Goal: Task Accomplishment & Management: Complete application form

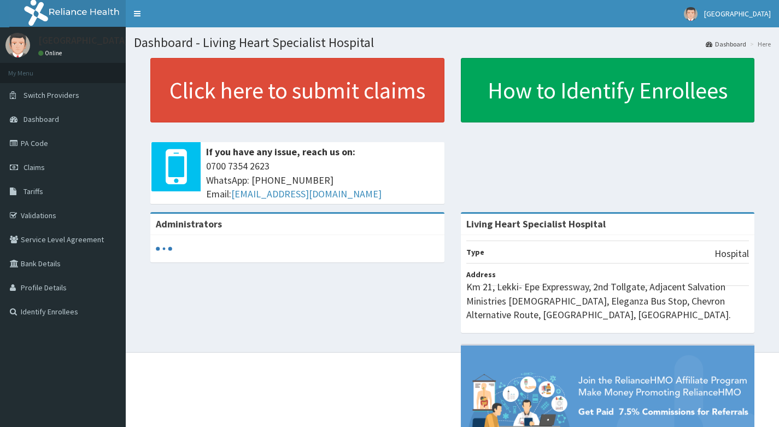
click at [33, 214] on link "Validations" at bounding box center [63, 215] width 126 height 24
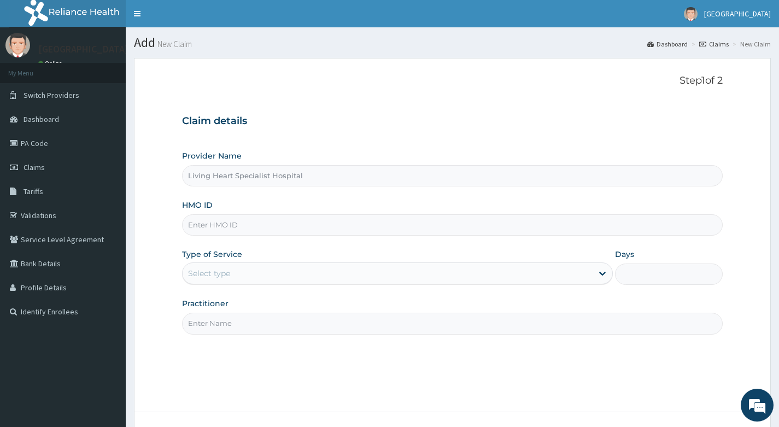
click at [283, 222] on input "HMO ID" at bounding box center [452, 224] width 540 height 21
paste input "HIC/10265/A"
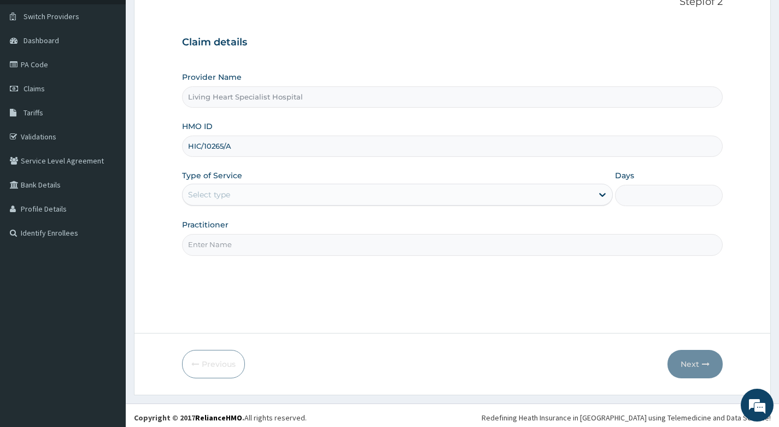
scroll to position [83, 0]
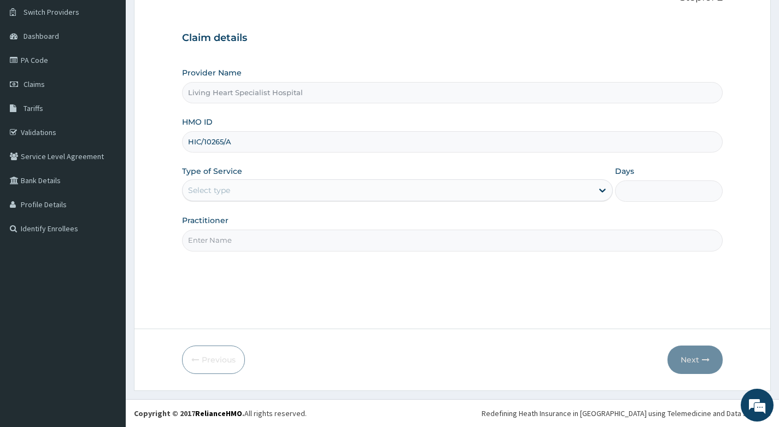
type input "HIC/10265/A"
click at [429, 187] on div "Select type" at bounding box center [388, 189] width 410 height 17
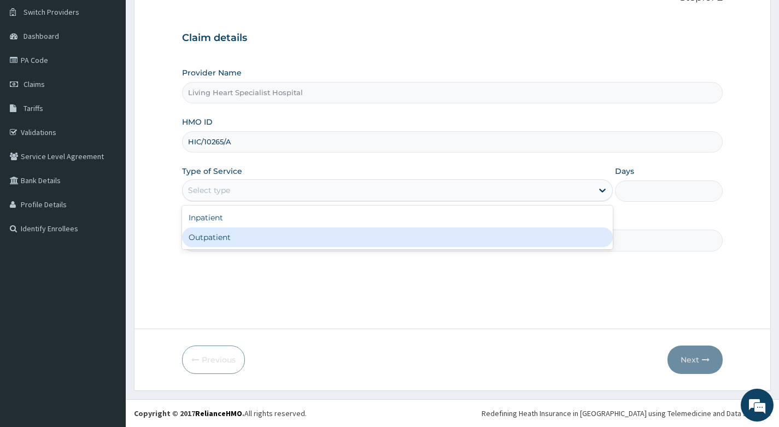
click at [425, 236] on div "Outpatient" at bounding box center [397, 237] width 431 height 20
type input "1"
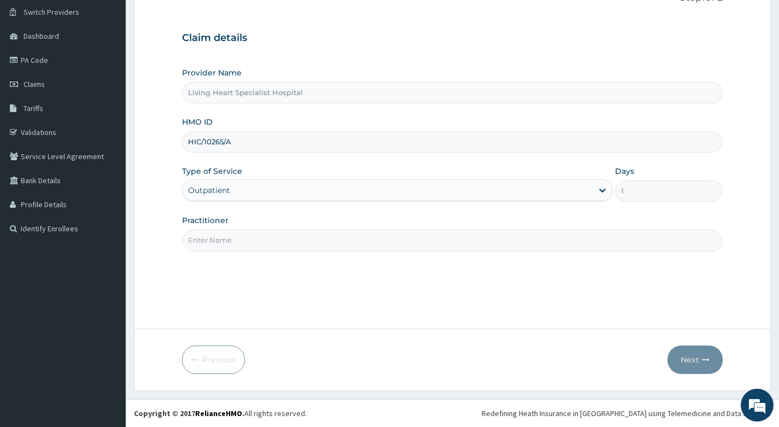
click at [456, 240] on input "Practitioner" at bounding box center [452, 240] width 540 height 21
type input "DR. NWAERI AJOKU"
click at [684, 359] on button "Next" at bounding box center [694, 359] width 55 height 28
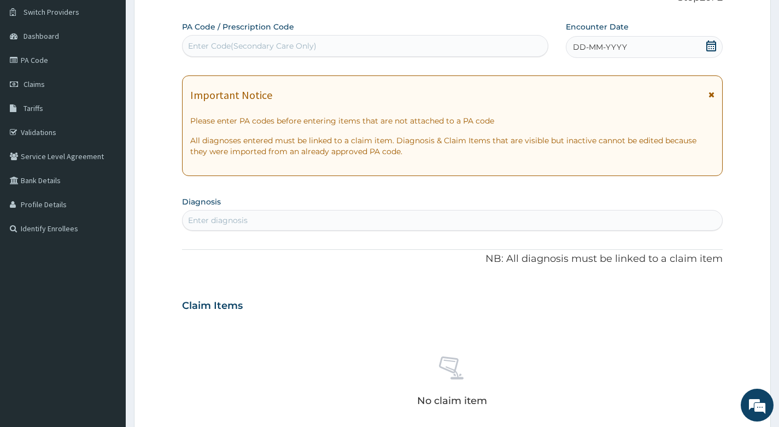
click at [317, 46] on div "Enter Code(Secondary Care Only)" at bounding box center [365, 45] width 365 height 17
click at [307, 50] on div "Enter Code(Secondary Care Only)" at bounding box center [252, 45] width 128 height 11
type input "PA/F83CF1"
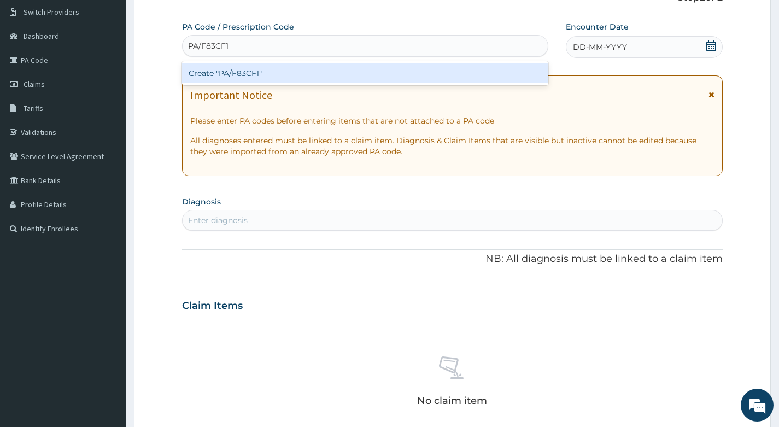
click at [287, 69] on div "Create "PA/F83CF1"" at bounding box center [365, 73] width 366 height 20
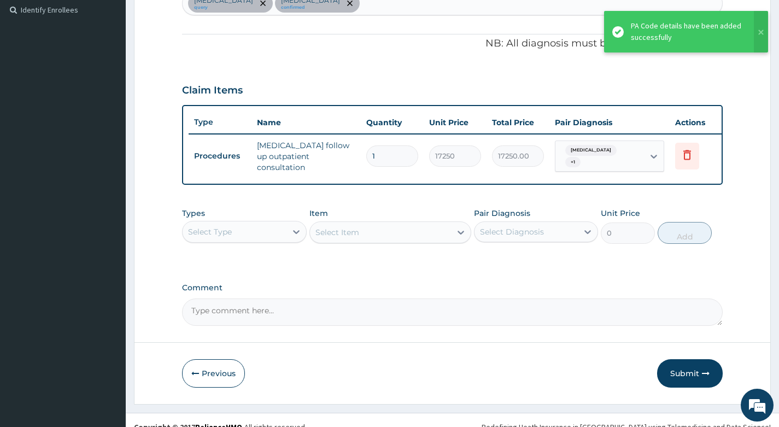
scroll to position [322, 0]
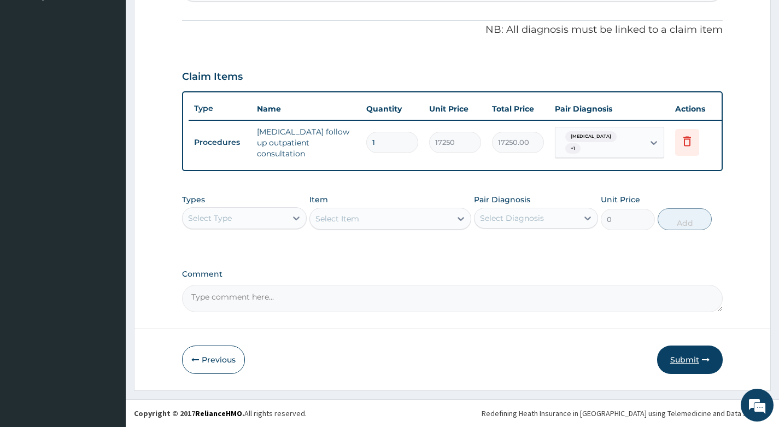
click at [687, 358] on button "Submit" at bounding box center [690, 359] width 66 height 28
